Goal: Communication & Community: Participate in discussion

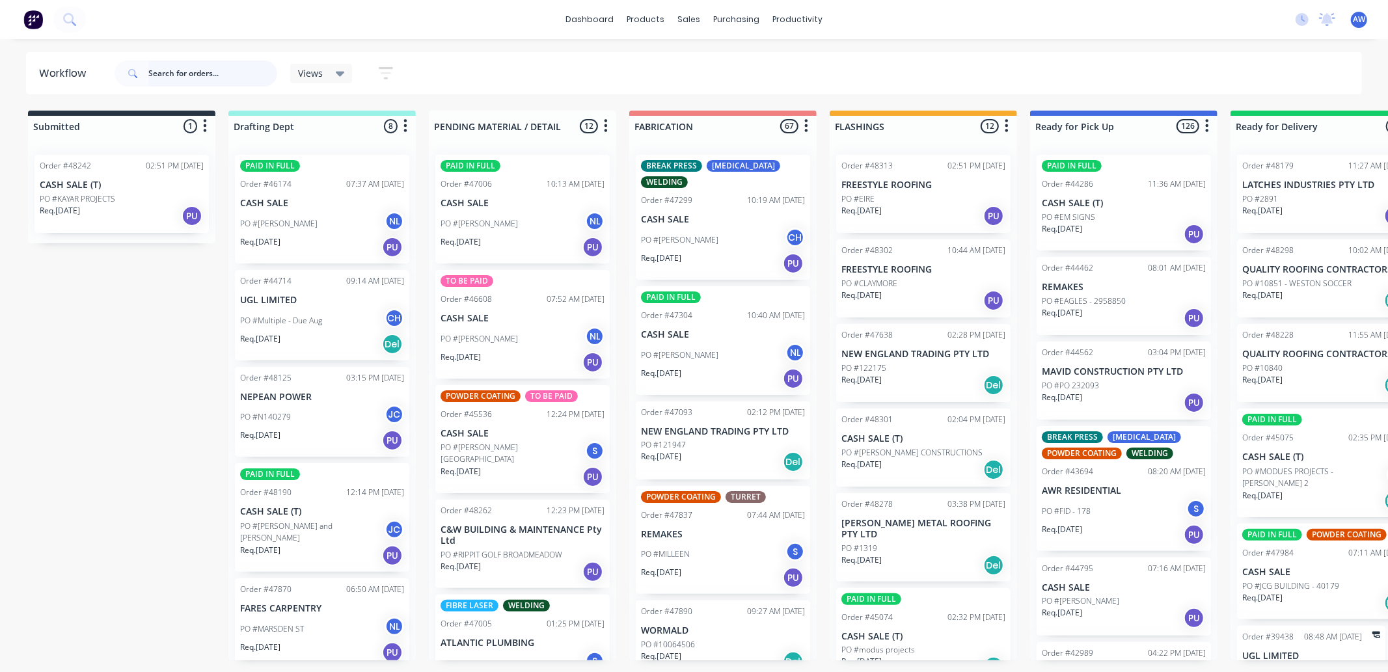
click at [197, 69] on input "text" at bounding box center [212, 74] width 129 height 26
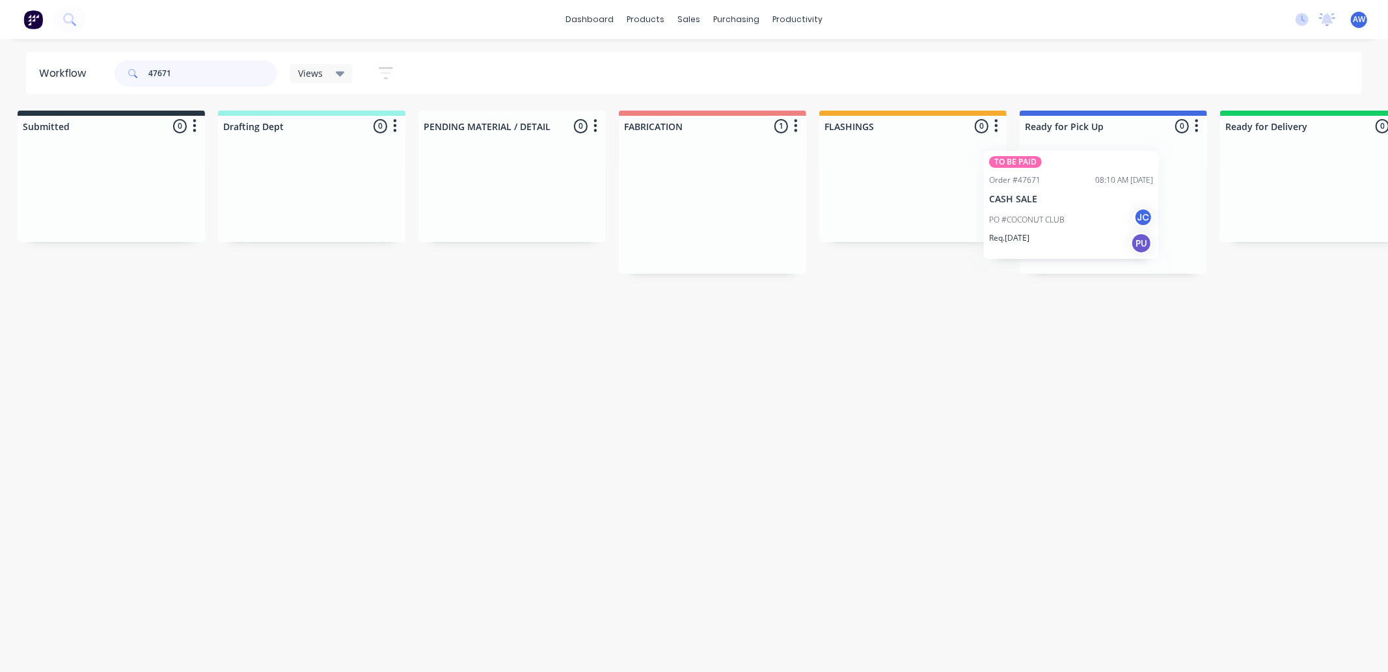
drag, startPoint x: 718, startPoint y: 204, endPoint x: 1072, endPoint y: 200, distance: 353.3
click at [1072, 200] on div "Submitted 0 Sort By Created date Required date Order number Customer name Most …" at bounding box center [1065, 192] width 2170 height 163
type input "47671"
click at [1143, 217] on div "PO #COCONUT CLUB JC" at bounding box center [1111, 223] width 164 height 25
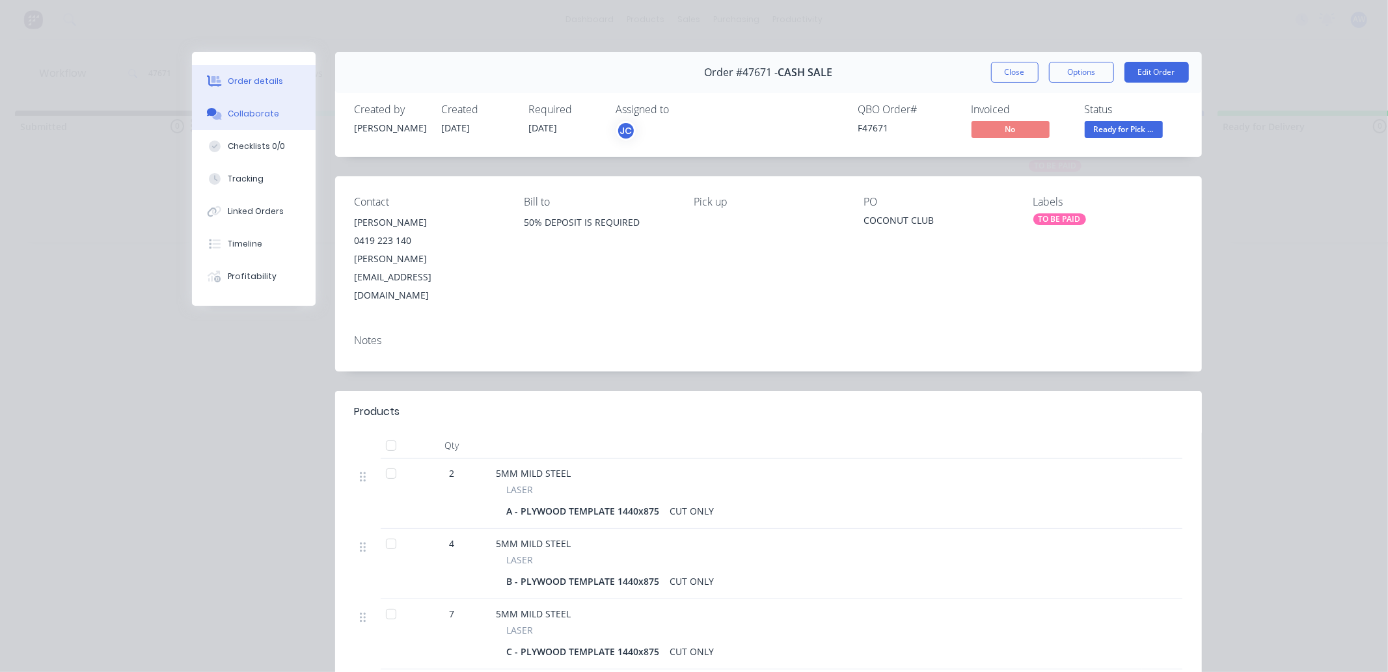
click at [259, 113] on div "Collaborate" at bounding box center [253, 114] width 51 height 12
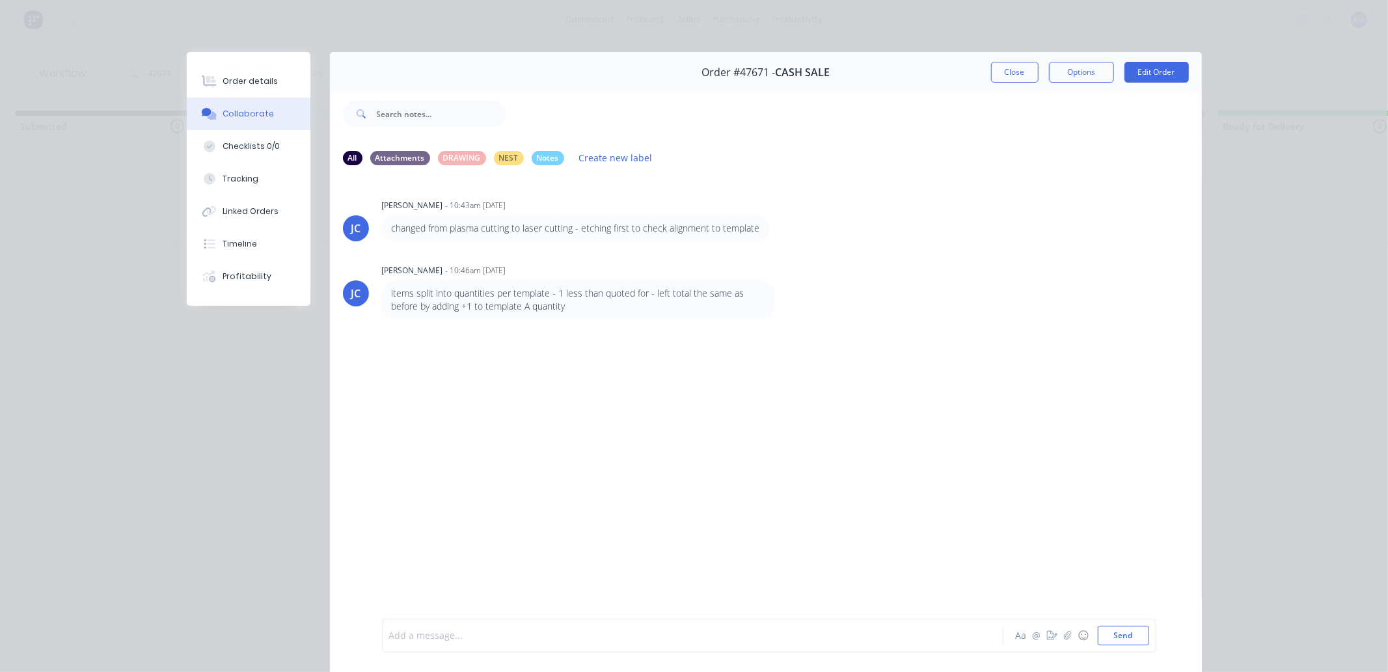
click at [420, 635] on div at bounding box center [674, 636] width 569 height 14
drag, startPoint x: 1018, startPoint y: 77, endPoint x: 1020, endPoint y: 88, distance: 11.9
click at [1017, 78] on button "Close" at bounding box center [1014, 72] width 47 height 21
